Goal: Information Seeking & Learning: Learn about a topic

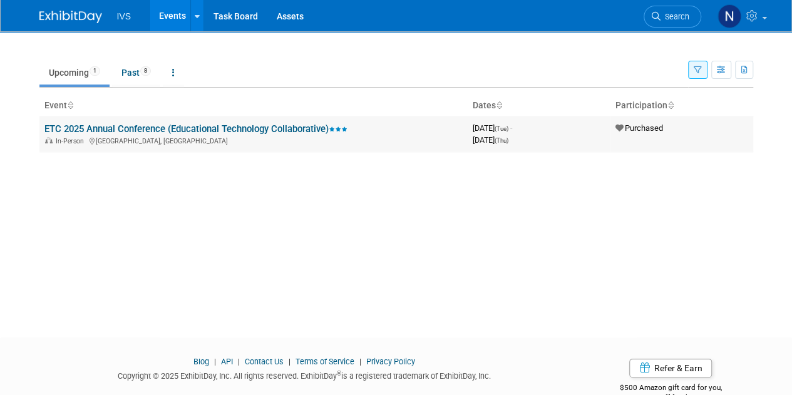
click at [205, 127] on link "ETC 2025 Annual Conference (Educational Technology Collaborative)" at bounding box center [195, 128] width 303 height 11
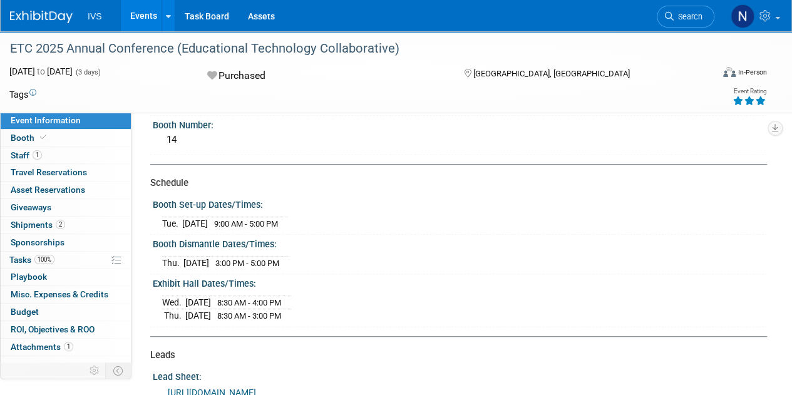
scroll to position [250, 0]
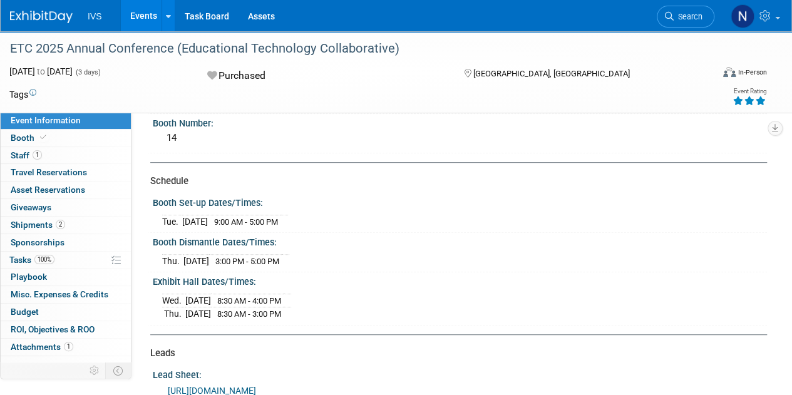
drag, startPoint x: 303, startPoint y: 260, endPoint x: 146, endPoint y: 226, distance: 160.7
click at [146, 226] on div "Event Information Event Info Booth Booth 1 Staff 1 Staff 0 Travel Reservations …" at bounding box center [396, 232] width 792 height 903
click at [390, 257] on div "Thu. Oct 16, 2025 3:00 PM - 5:00 PM" at bounding box center [459, 259] width 595 height 17
